Goal: Navigation & Orientation: Find specific page/section

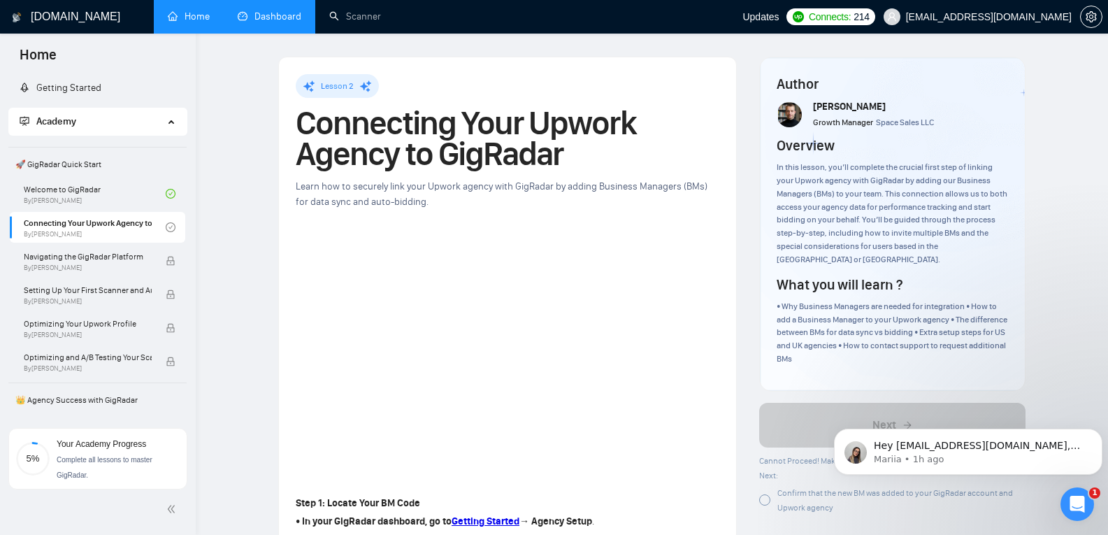
click at [266, 22] on link "Dashboard" at bounding box center [270, 16] width 64 height 12
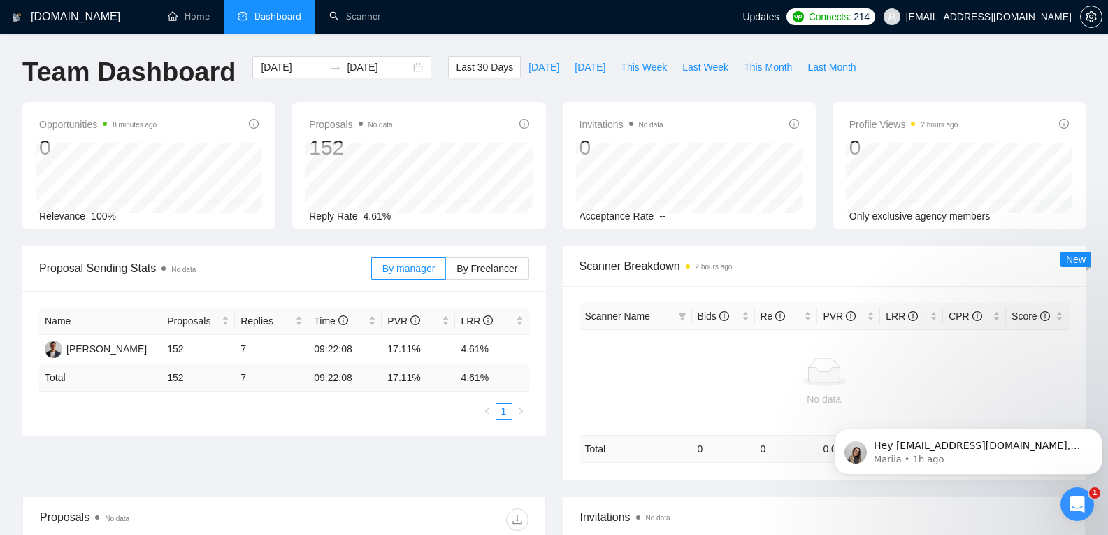
click at [1001, 59] on div "Team Dashboard 2025-07-12 2025-08-11 Last 30 Days Today Yesterday This Week Las…" at bounding box center [554, 79] width 1080 height 46
click at [780, 16] on circle at bounding box center [776, 18] width 10 height 10
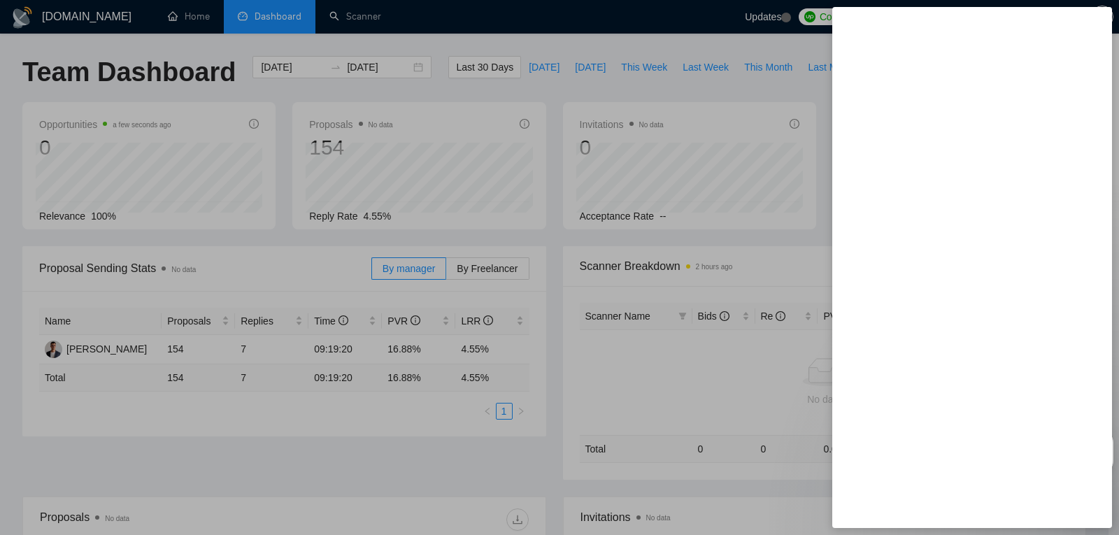
click at [774, 149] on div at bounding box center [559, 267] width 1119 height 535
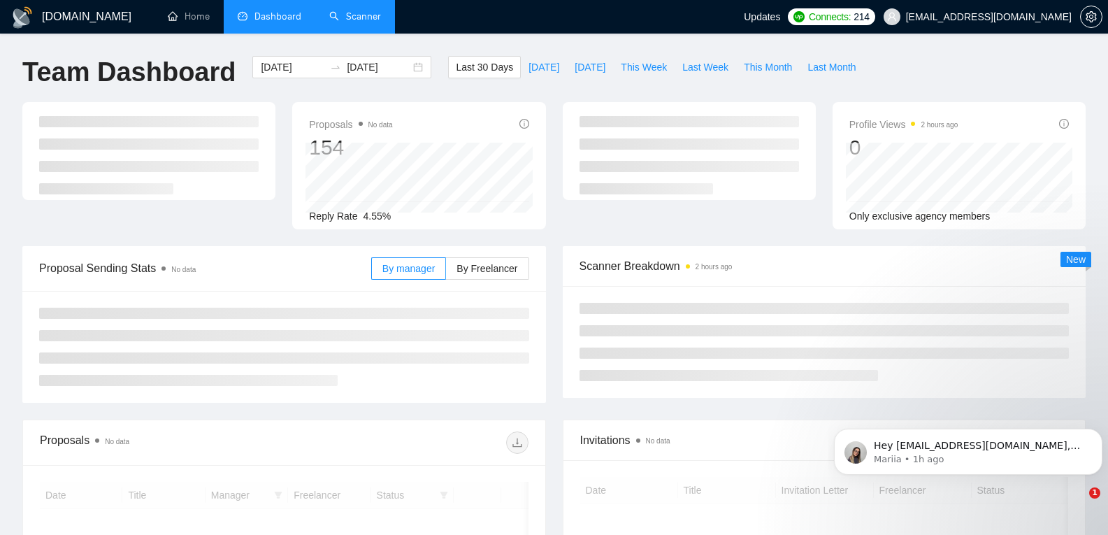
click at [341, 20] on link "Scanner" at bounding box center [355, 16] width 52 height 12
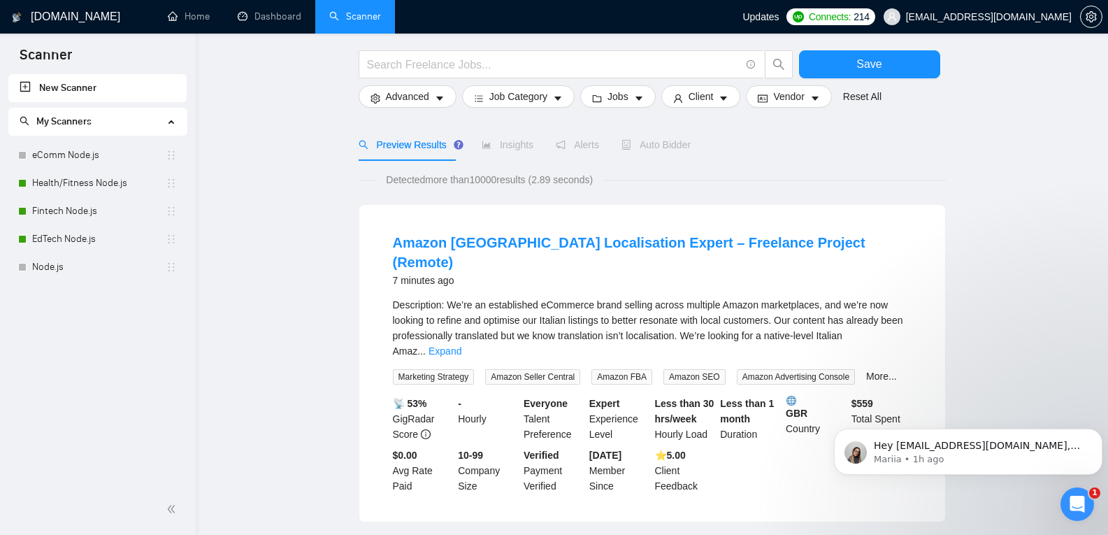
scroll to position [15, 0]
